Goal: Transaction & Acquisition: Purchase product/service

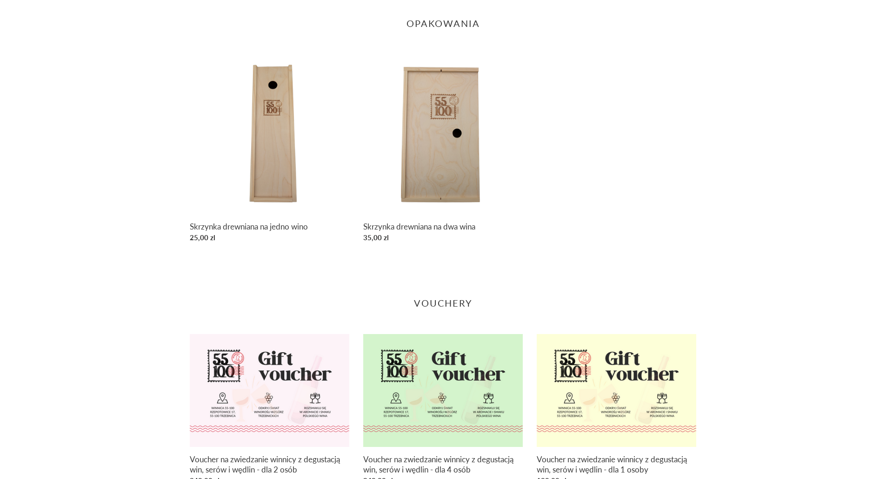
scroll to position [1288, 0]
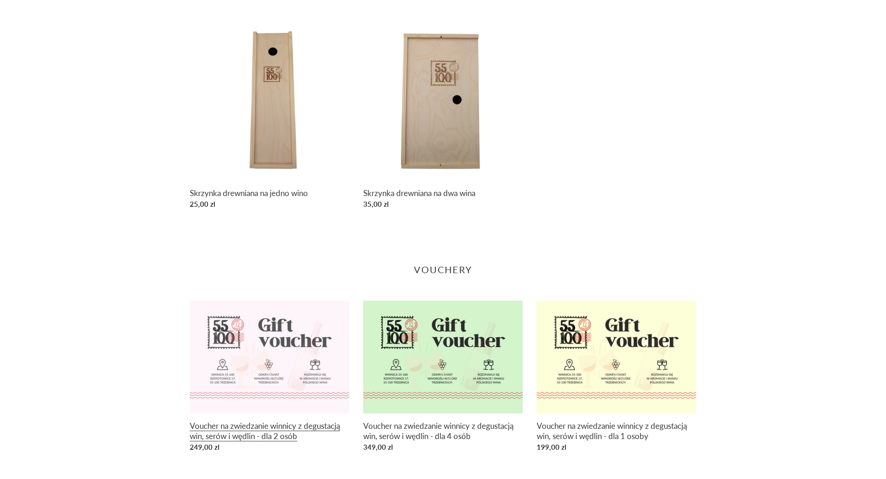
click at [281, 431] on link "Voucher na zwiedzanie winnicy z degustacją win, serów i wędlin - dla 2 osób" at bounding box center [269, 378] width 159 height 155
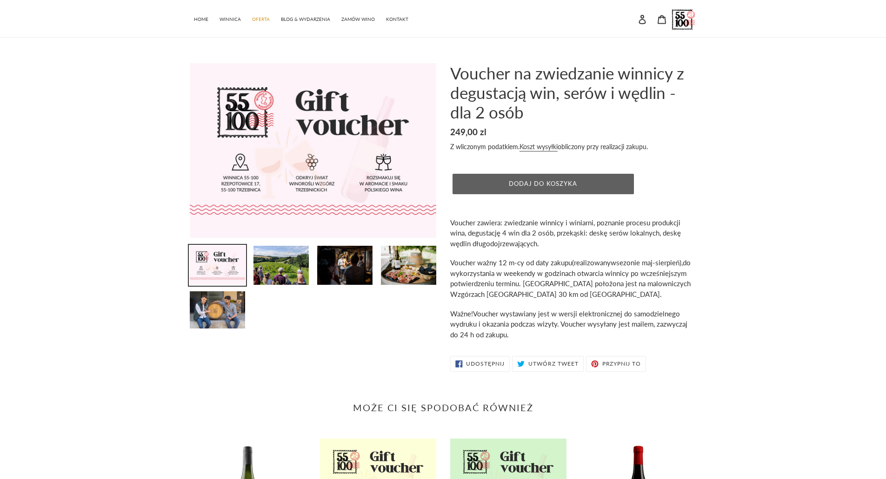
click at [572, 186] on span "Dodaj do koszyka" at bounding box center [543, 183] width 68 height 7
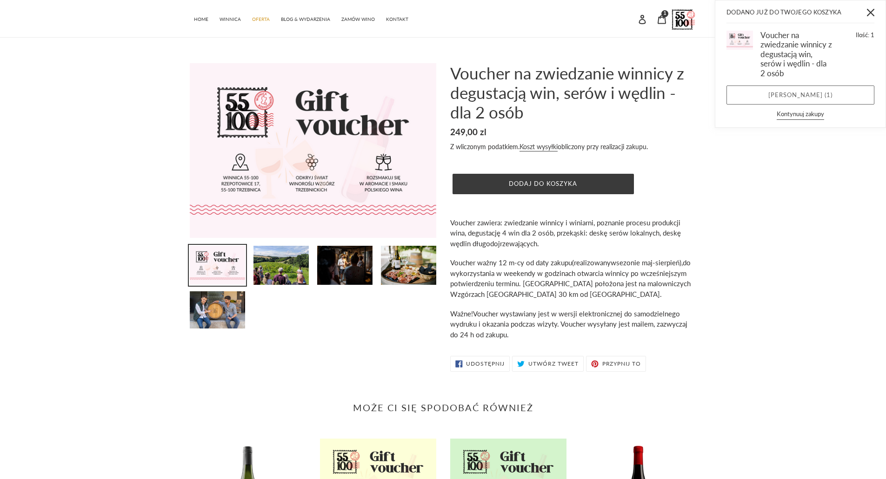
click at [839, 94] on link "Zobacz koszyk ( 1 )" at bounding box center [800, 96] width 148 height 20
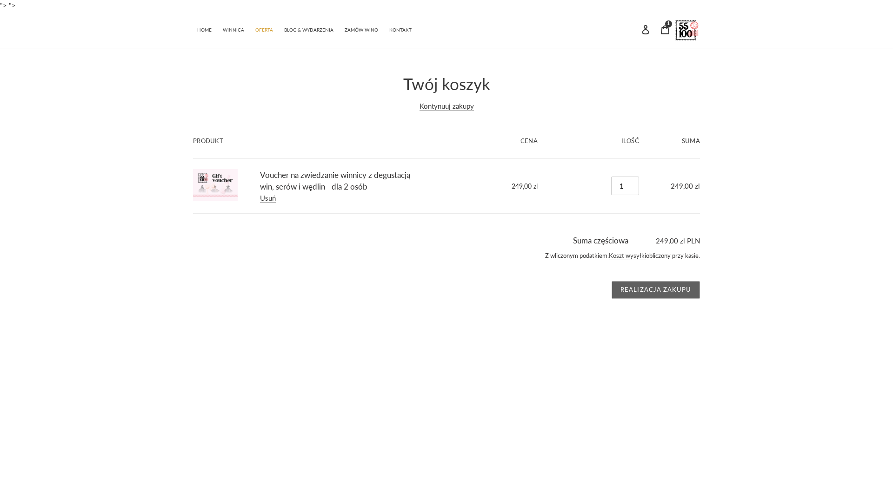
click at [651, 284] on input "Realizacja zakupu" at bounding box center [655, 290] width 88 height 18
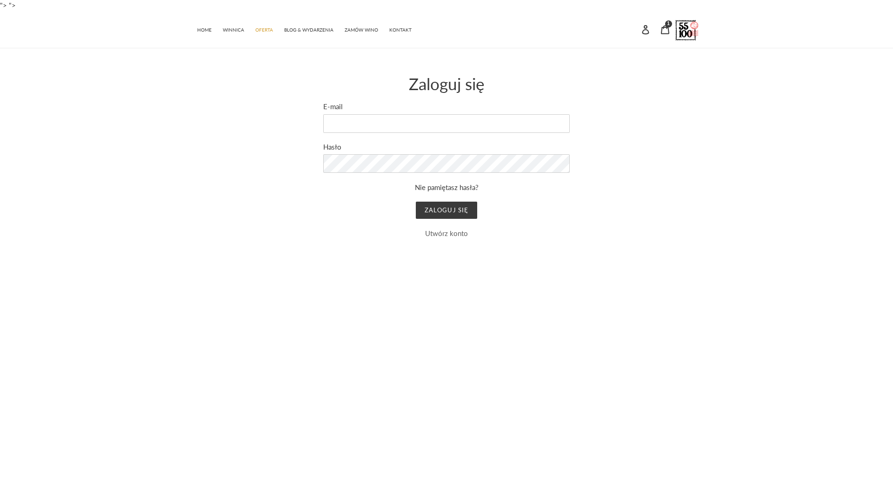
click at [463, 234] on link "Utwórz konto" at bounding box center [446, 233] width 43 height 8
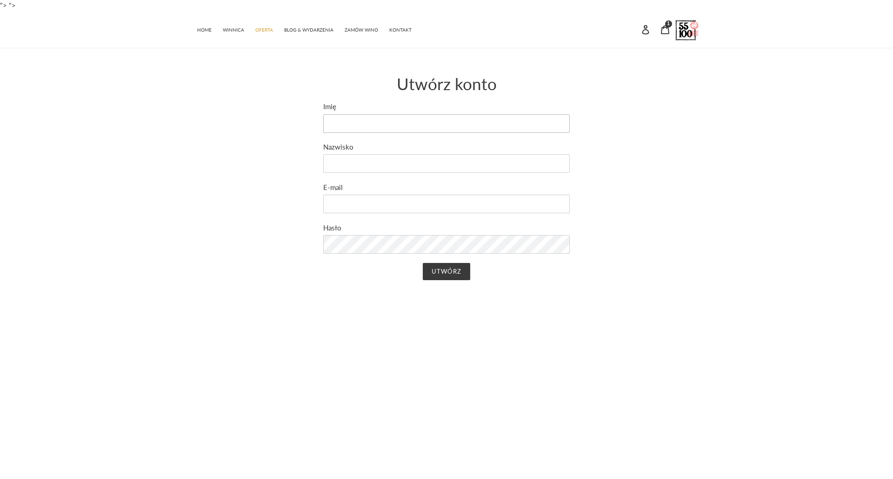
click at [376, 128] on input "Imię" at bounding box center [446, 123] width 246 height 19
click at [355, 122] on input "Imię" at bounding box center [446, 123] width 246 height 19
type input "[PERSON_NAME]"
type input "Lisiecka"
type input "[EMAIL_ADDRESS][DOMAIN_NAME]"
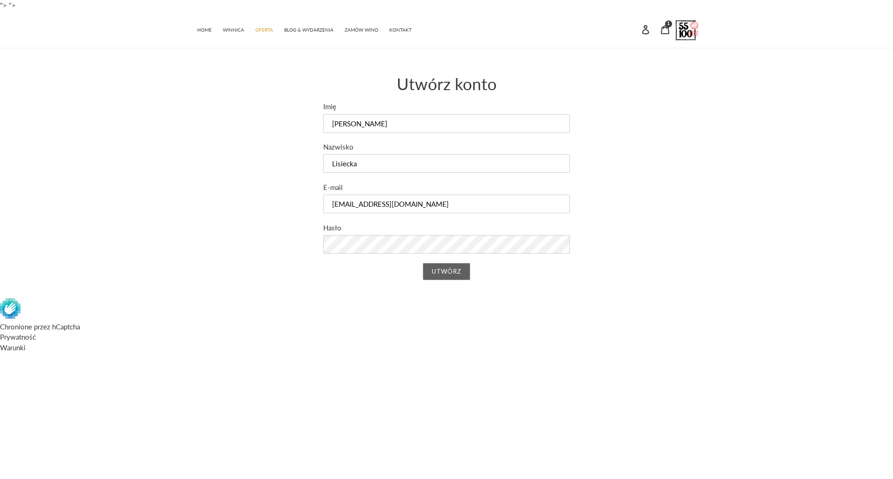
click at [459, 277] on input "Utwórz" at bounding box center [446, 272] width 47 height 18
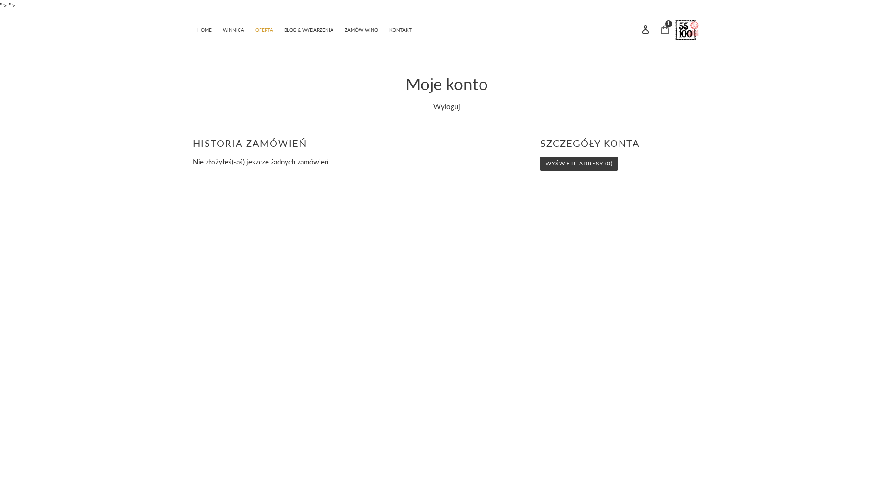
click at [659, 27] on link "Koszyk 1 pozycję" at bounding box center [665, 29] width 20 height 20
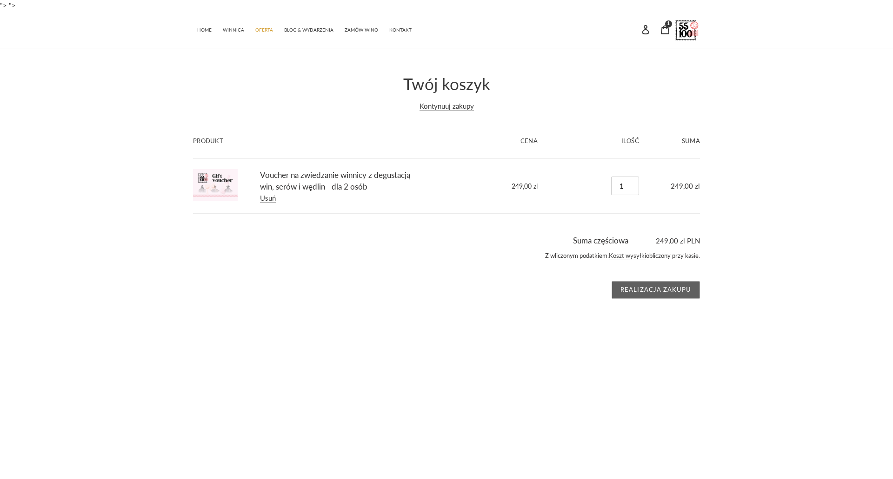
click at [678, 292] on input "Realizacja zakupu" at bounding box center [655, 290] width 88 height 18
